Goal: Information Seeking & Learning: Learn about a topic

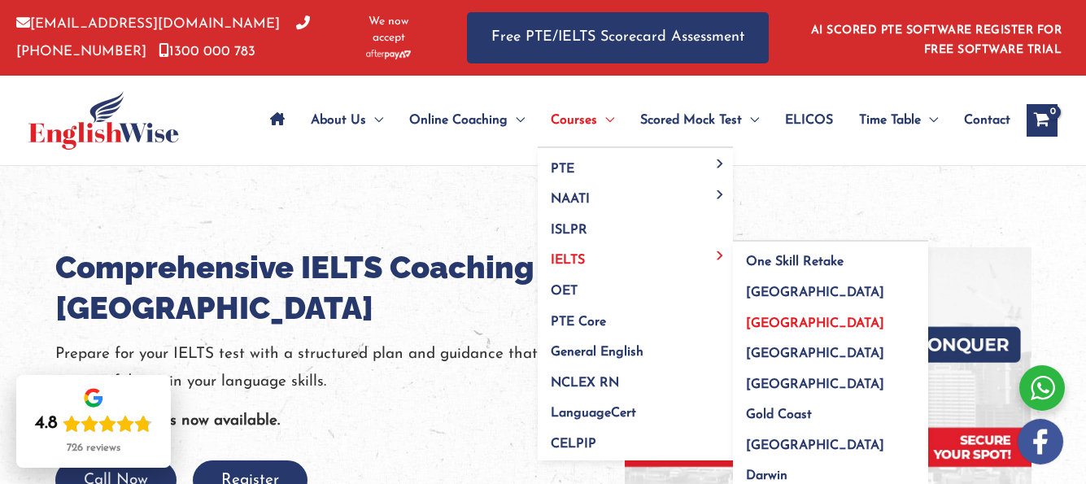
click at [553, 255] on span "IELTS" at bounding box center [568, 260] width 34 height 13
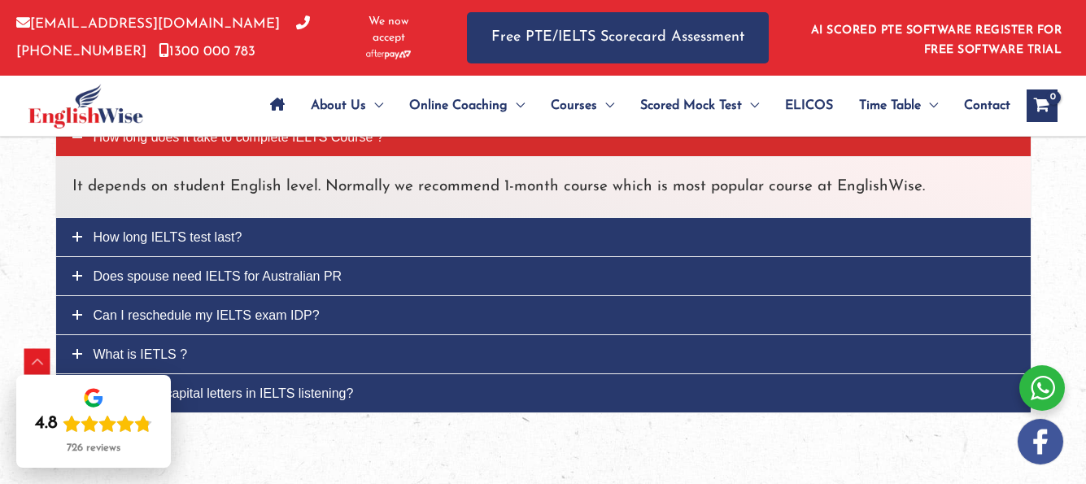
scroll to position [1756, 0]
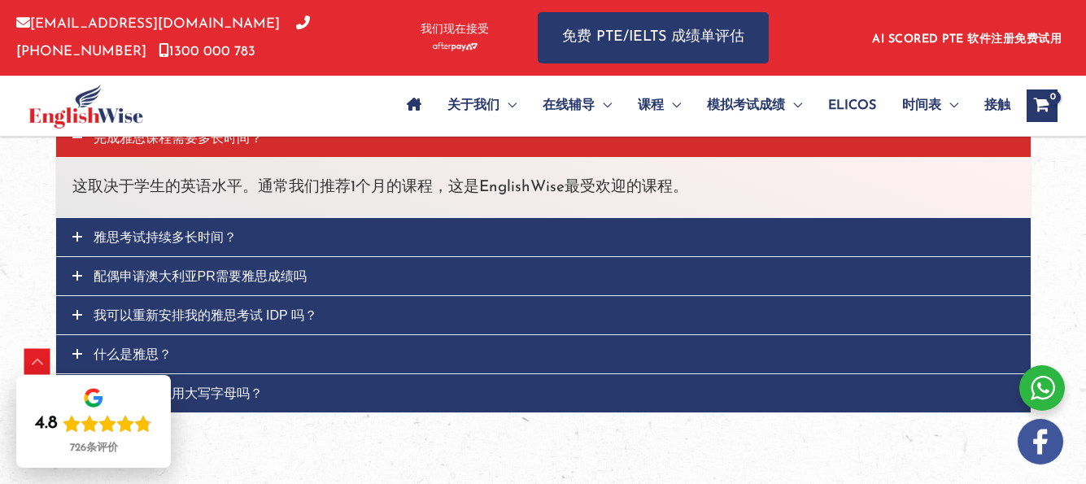
click at [208, 236] on font "雅思考试持续多长时间？" at bounding box center [165, 237] width 143 height 14
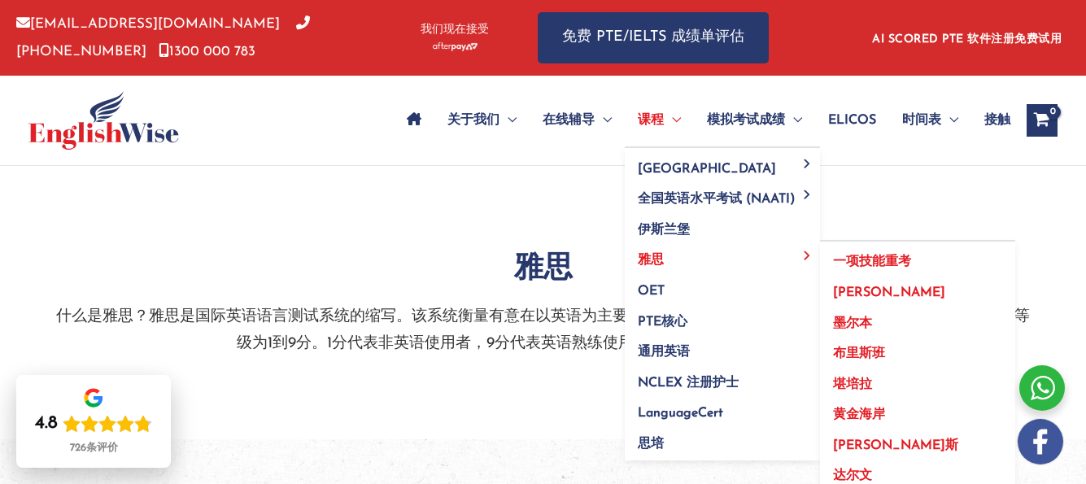
click at [891, 327] on link "墨尔本" at bounding box center [917, 318] width 195 height 31
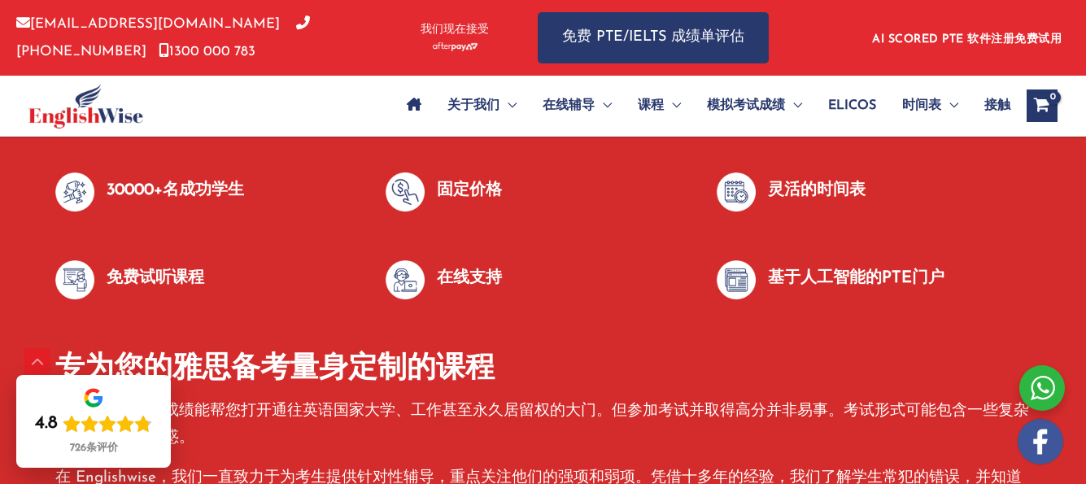
scroll to position [651, 0]
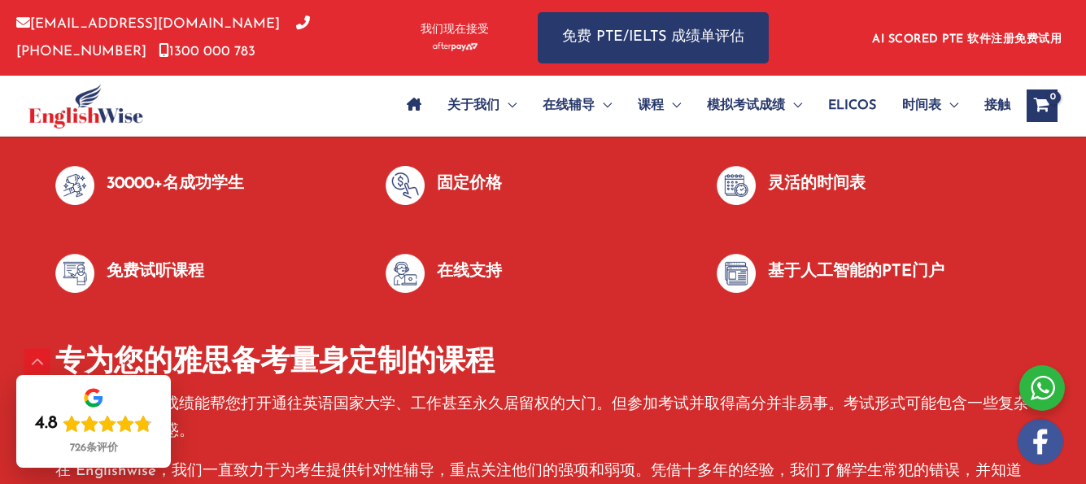
click at [418, 177] on img at bounding box center [405, 185] width 39 height 39
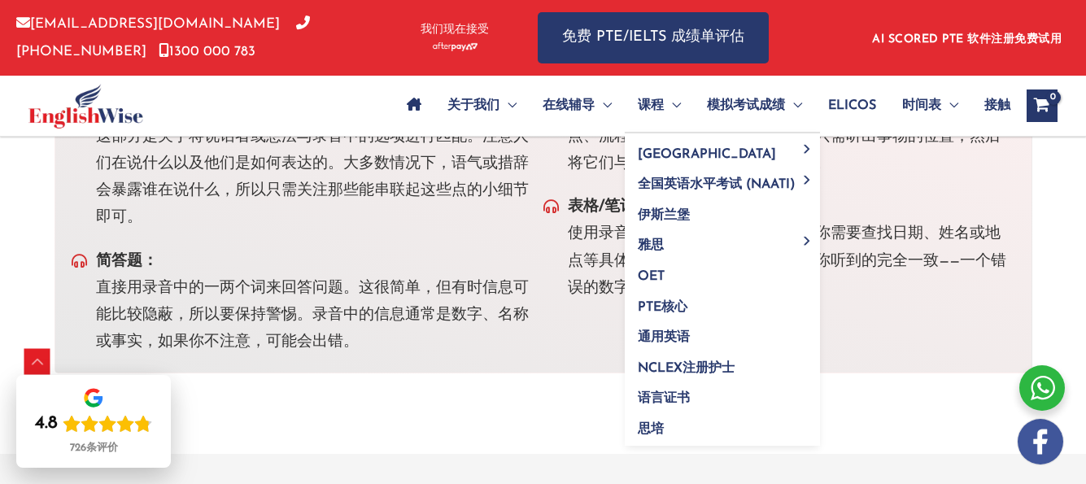
scroll to position [5857, 0]
